Goal: Information Seeking & Learning: Learn about a topic

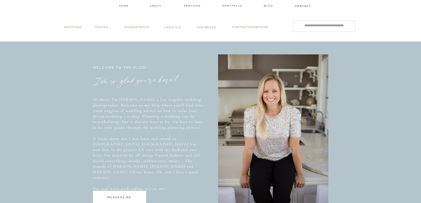
scroll to position [133, 0]
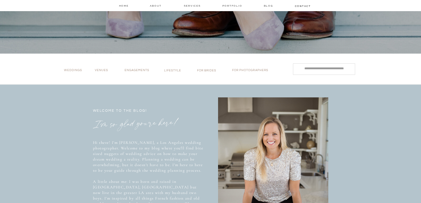
click at [70, 69] on p "Weddings" at bounding box center [74, 71] width 21 height 6
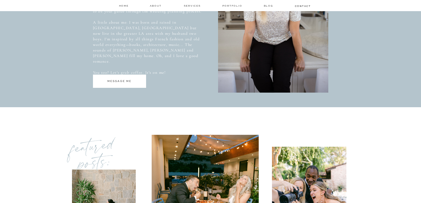
scroll to position [405, 0]
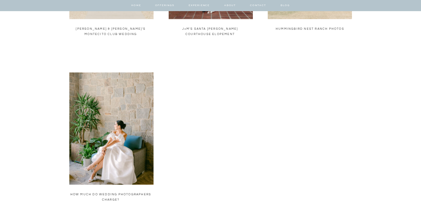
scroll to position [664, 0]
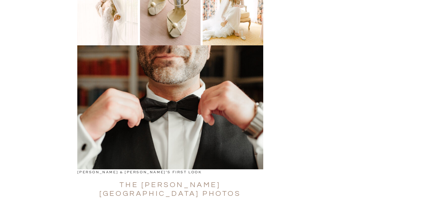
scroll to position [611, 0]
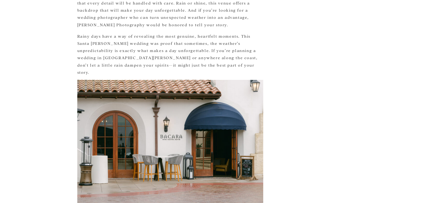
scroll to position [868, 0]
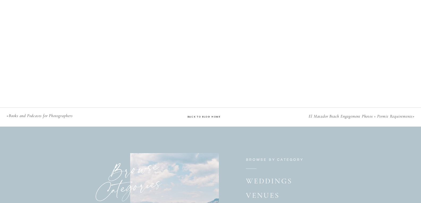
scroll to position [662, 0]
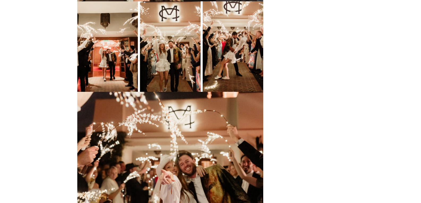
scroll to position [3237, 0]
